Goal: Task Accomplishment & Management: Manage account settings

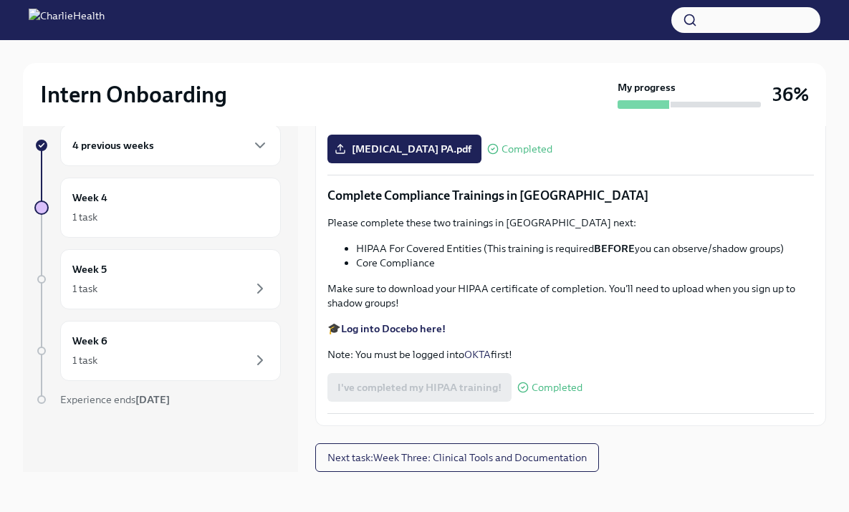
scroll to position [2724, 0]
click at [138, 220] on div "1 task" at bounding box center [170, 216] width 196 height 17
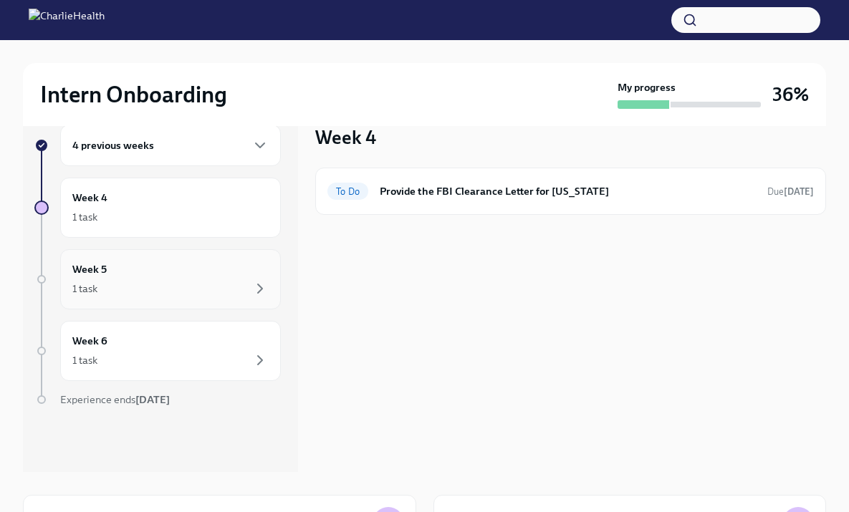
click at [193, 273] on div "Week 5 1 task" at bounding box center [170, 279] width 196 height 36
click at [200, 350] on div "Week 6 1 task" at bounding box center [170, 351] width 196 height 36
click at [218, 306] on div "Week 5 1 task" at bounding box center [170, 279] width 221 height 60
click at [200, 226] on div "Week 4 1 task" at bounding box center [170, 208] width 221 height 60
